Goal: Transaction & Acquisition: Subscribe to service/newsletter

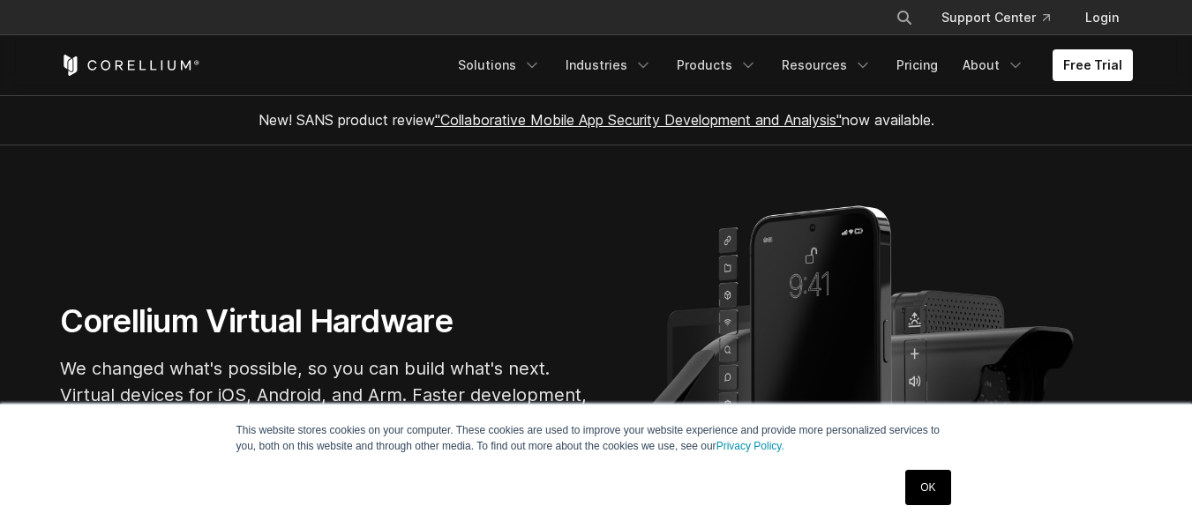
click at [588, 218] on section "Corellium Virtual Hardware We changed what's possible, so you can build what's …" at bounding box center [596, 376] width 1192 height 460
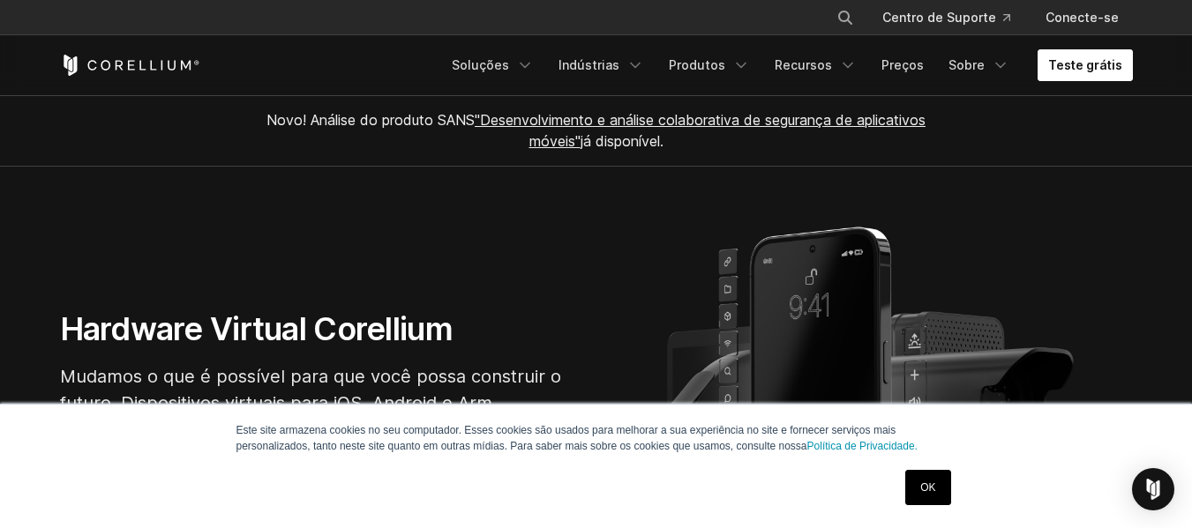
click at [1102, 66] on font "Teste grátis" at bounding box center [1085, 64] width 74 height 15
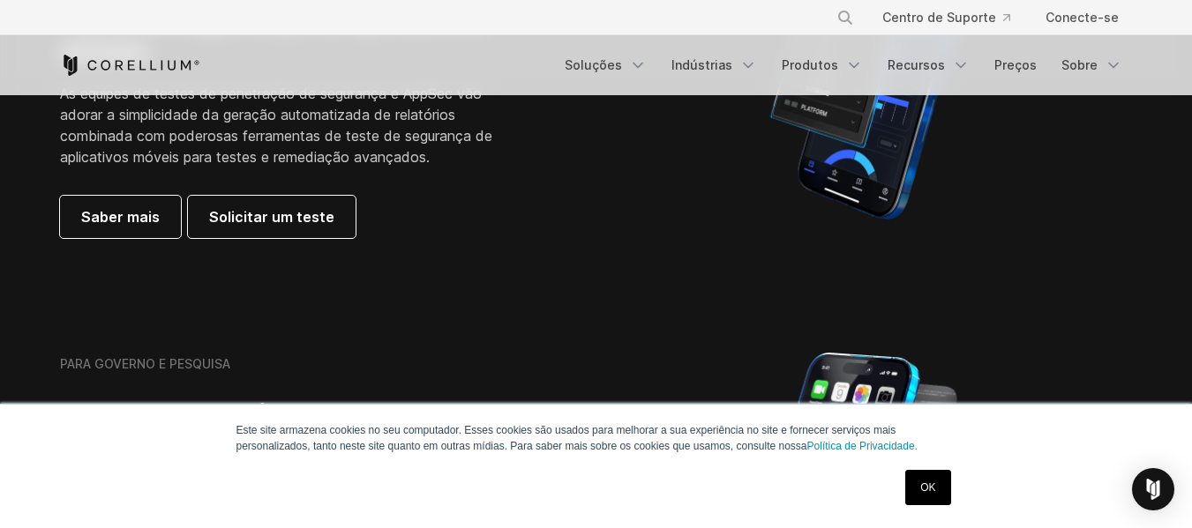
scroll to position [644, 0]
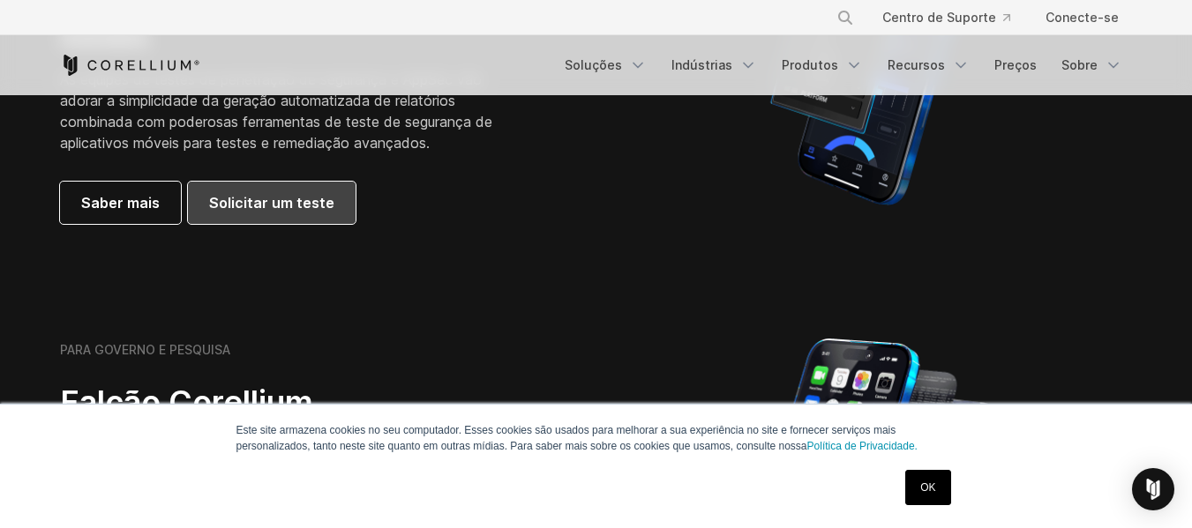
click at [286, 213] on link "Solicitar um teste" at bounding box center [272, 203] width 168 height 42
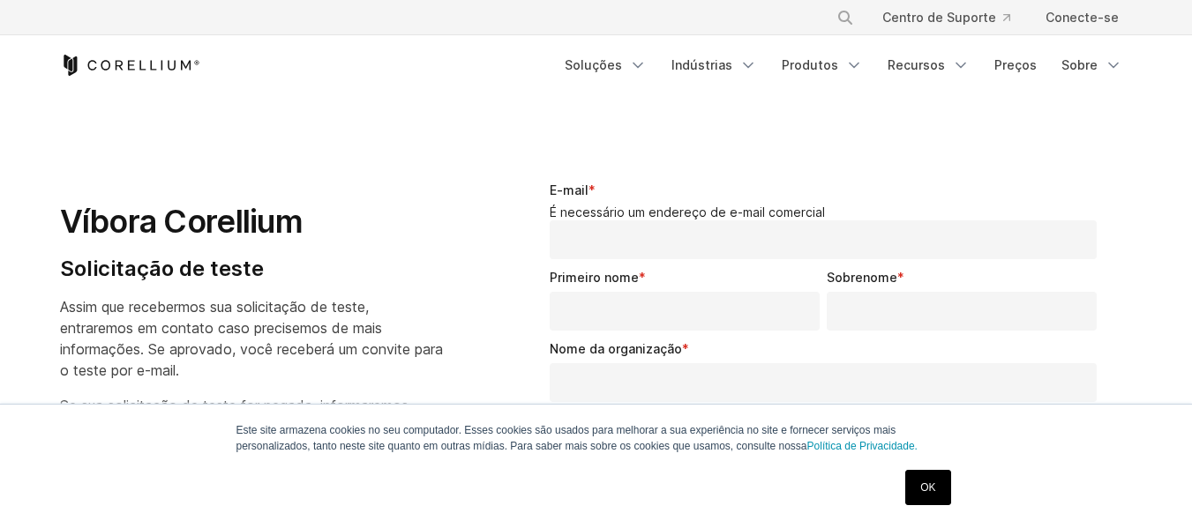
select select "**"
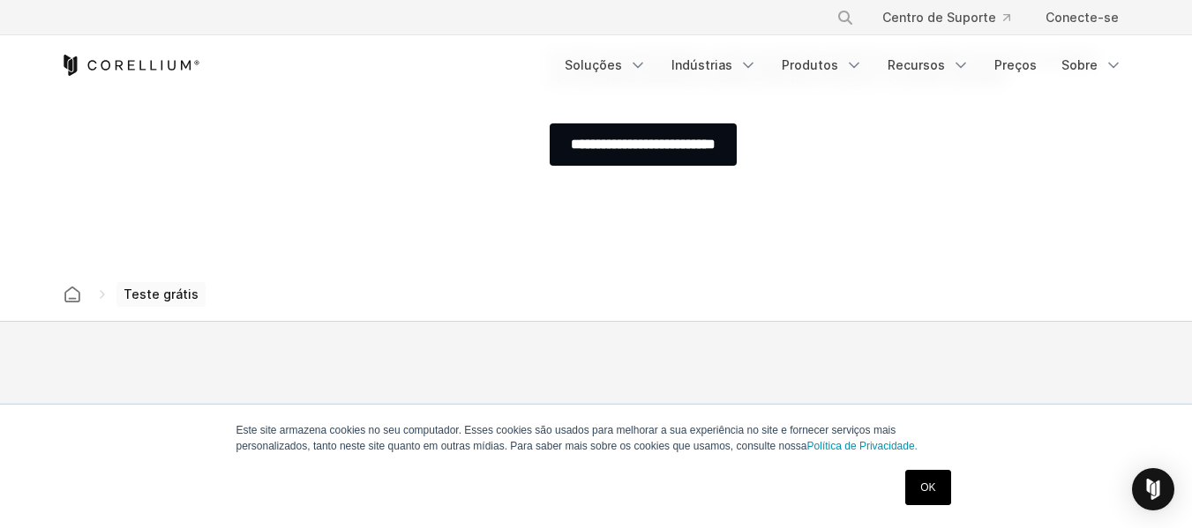
scroll to position [922, 0]
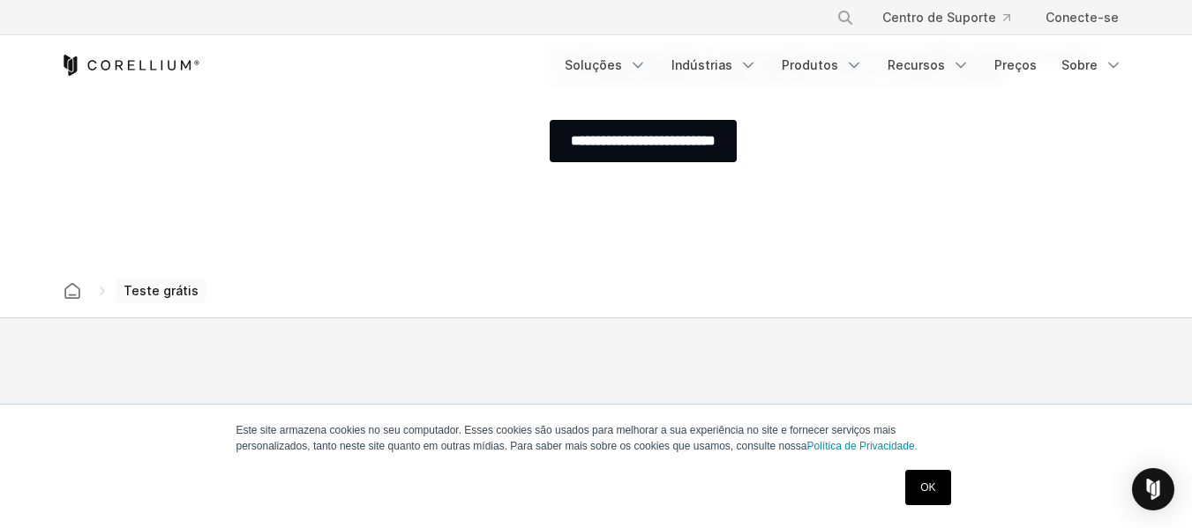
click at [1181, 338] on html "Este site armazena cookies no seu computador. Esses cookies são usados ​​para m…" at bounding box center [596, 93] width 1192 height 2031
